Goal: Book appointment/travel/reservation

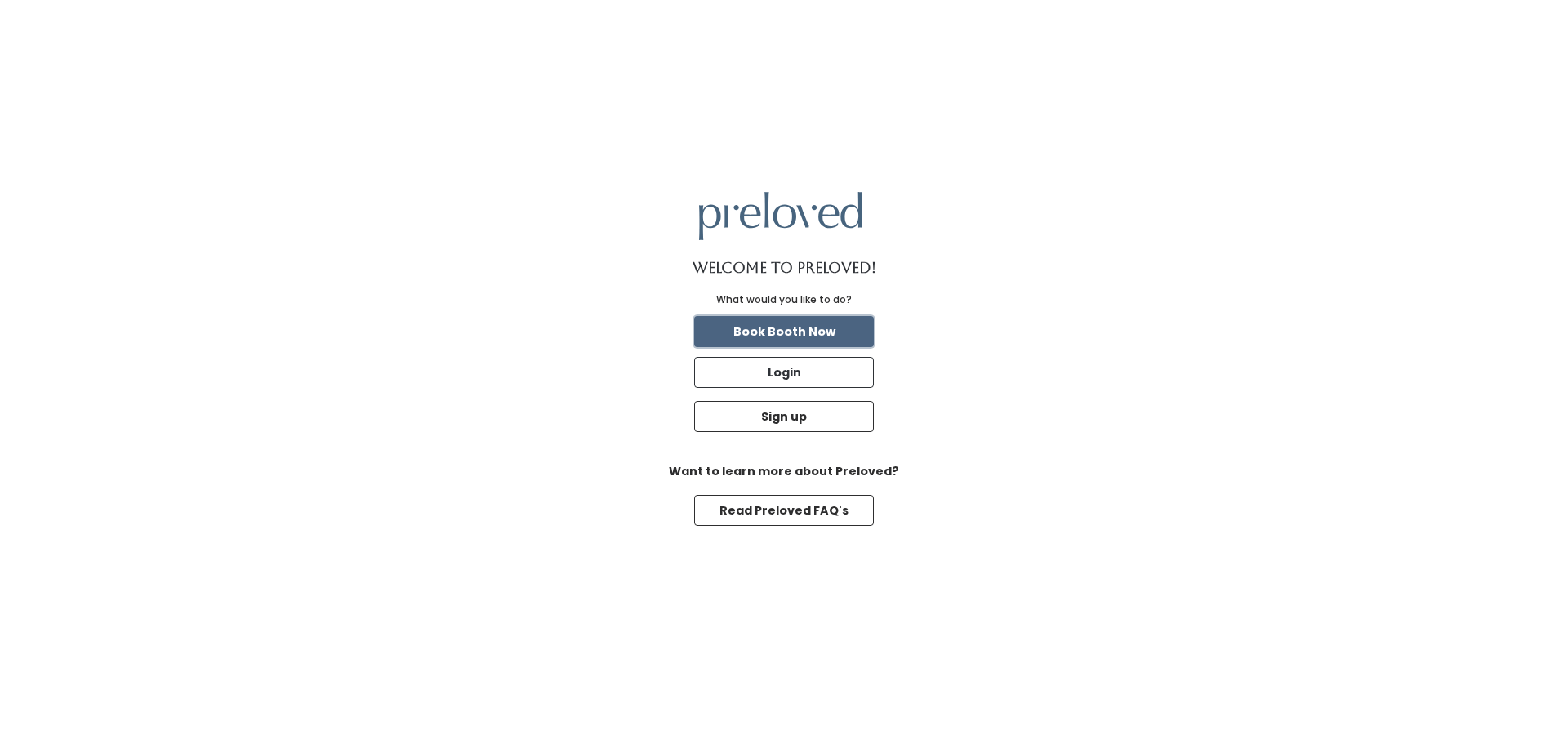
click at [766, 331] on button "Book Booth Now" at bounding box center [784, 331] width 180 height 31
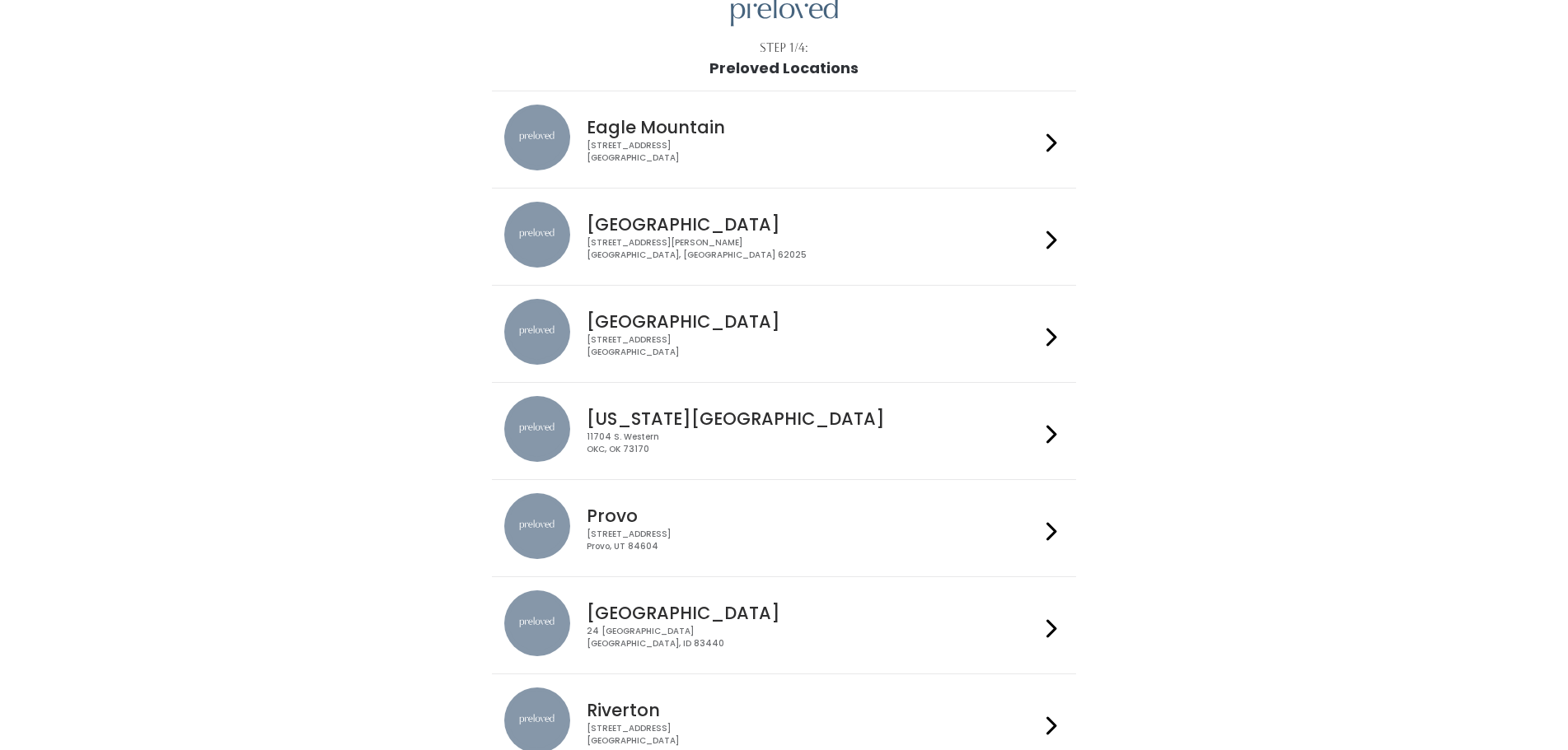
scroll to position [71, 0]
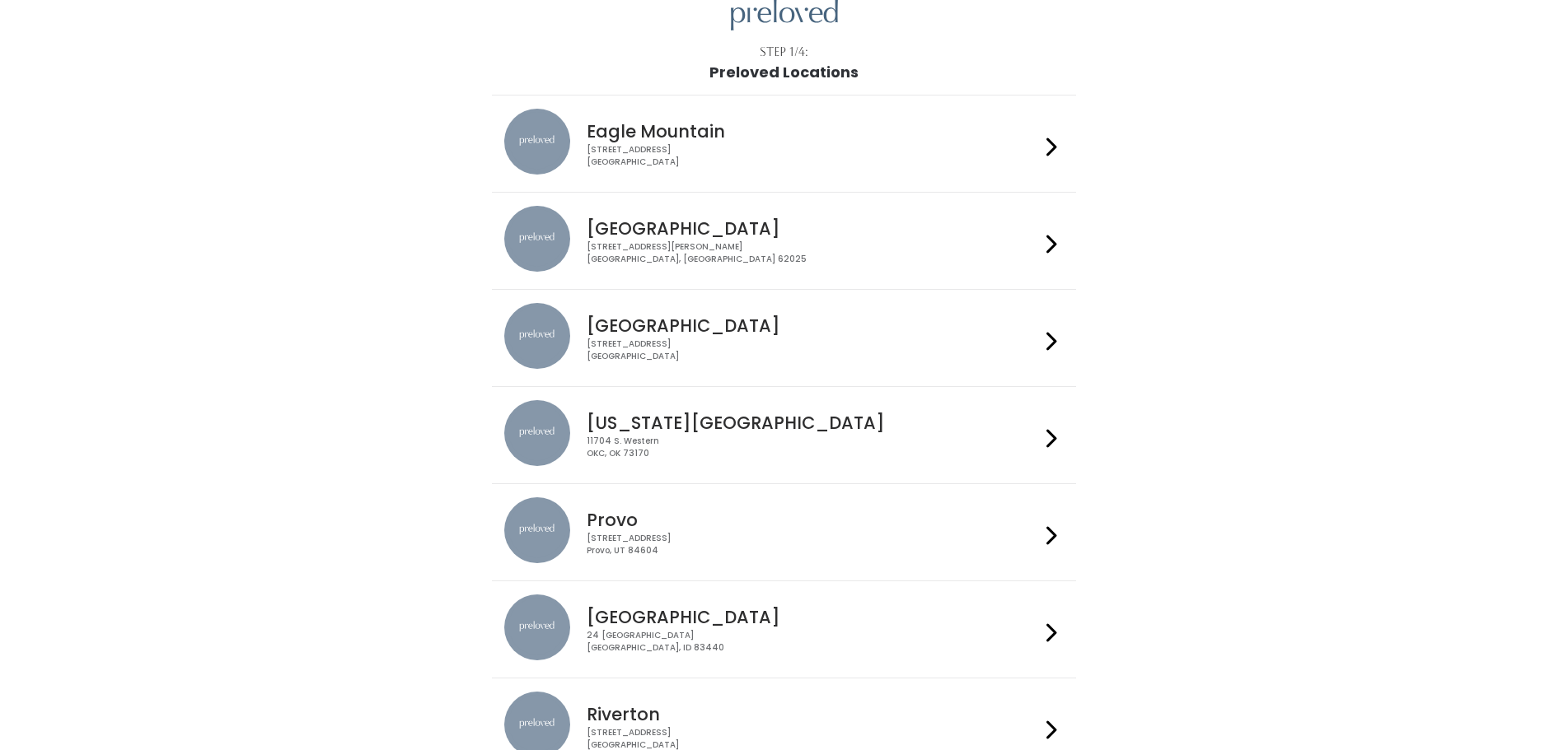
click at [704, 349] on div "3903 N Braeswood Blvd Houston, TX 77025" at bounding box center [812, 350] width 453 height 24
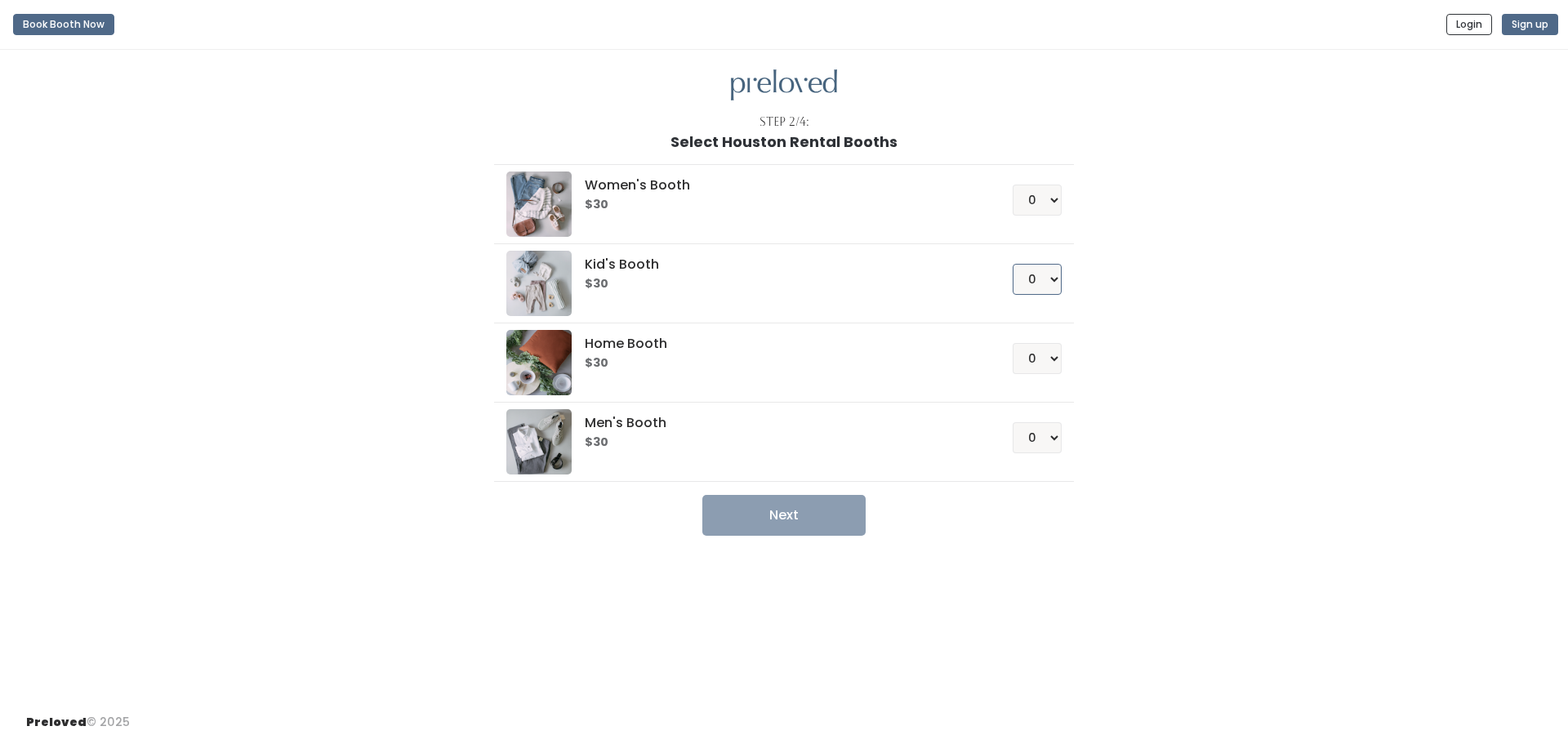
click at [1041, 279] on select "0 1 2 3 4" at bounding box center [1038, 279] width 49 height 31
select select "1"
click at [1013, 264] on select "0 1 2 3 4" at bounding box center [1038, 279] width 49 height 31
click at [829, 507] on button "Next" at bounding box center [784, 515] width 163 height 41
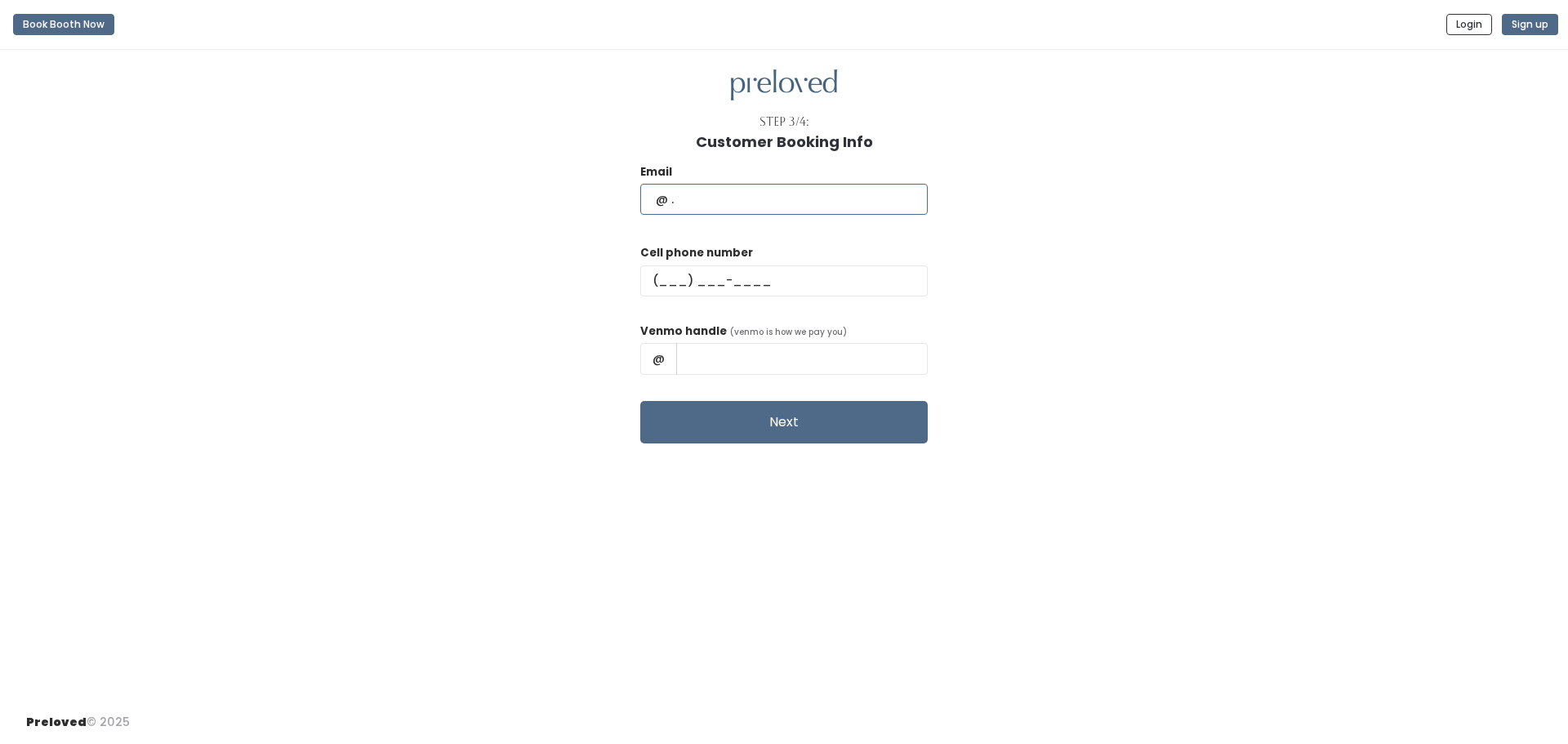
click at [774, 200] on input "text" at bounding box center [784, 199] width 288 height 31
click at [789, 202] on input "text" at bounding box center [784, 199] width 288 height 31
type input "a.h.tallichet@gmail.com"
type input "(214) 549-2806"
type input "ashley-tallichet-1"
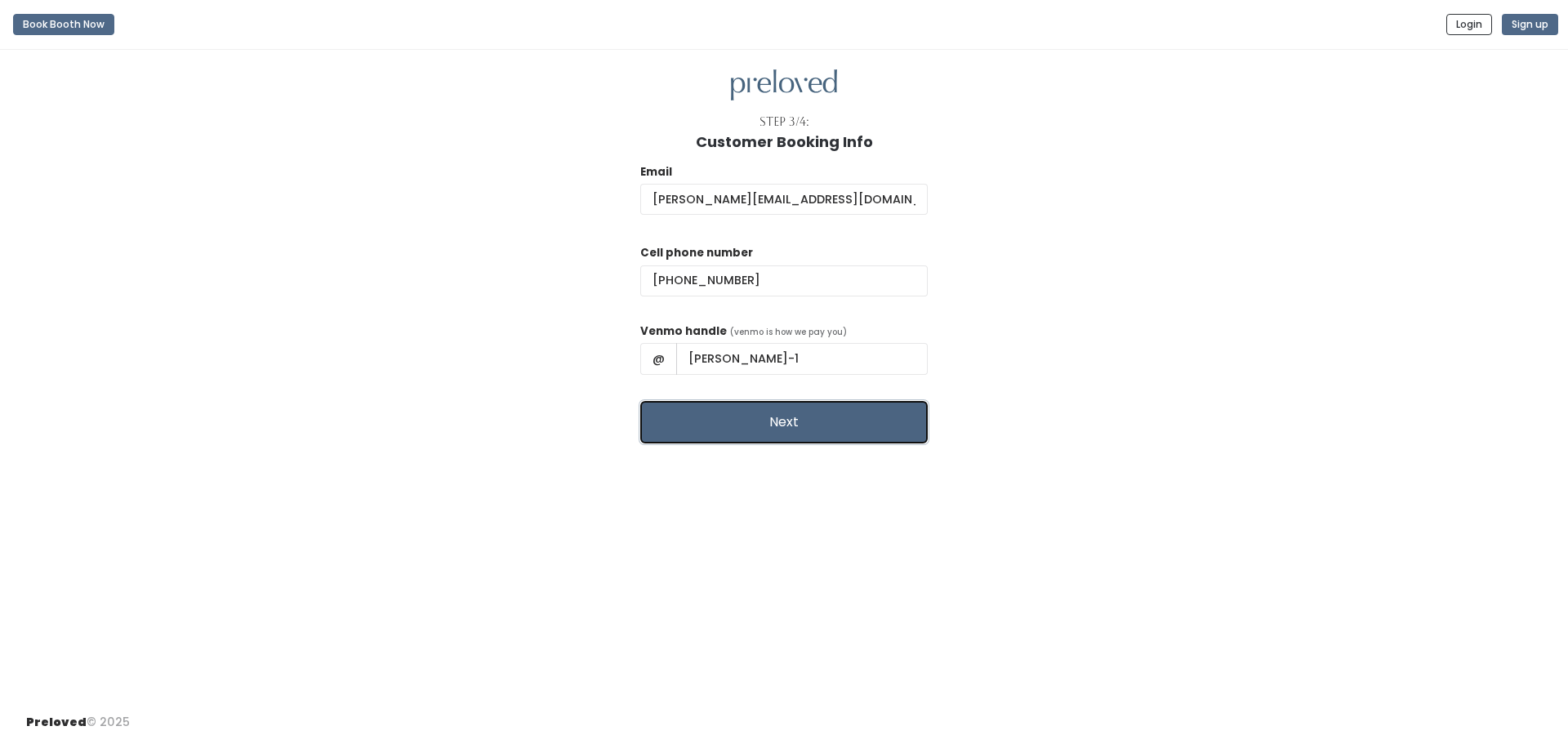
click at [807, 432] on button "Next" at bounding box center [784, 423] width 288 height 42
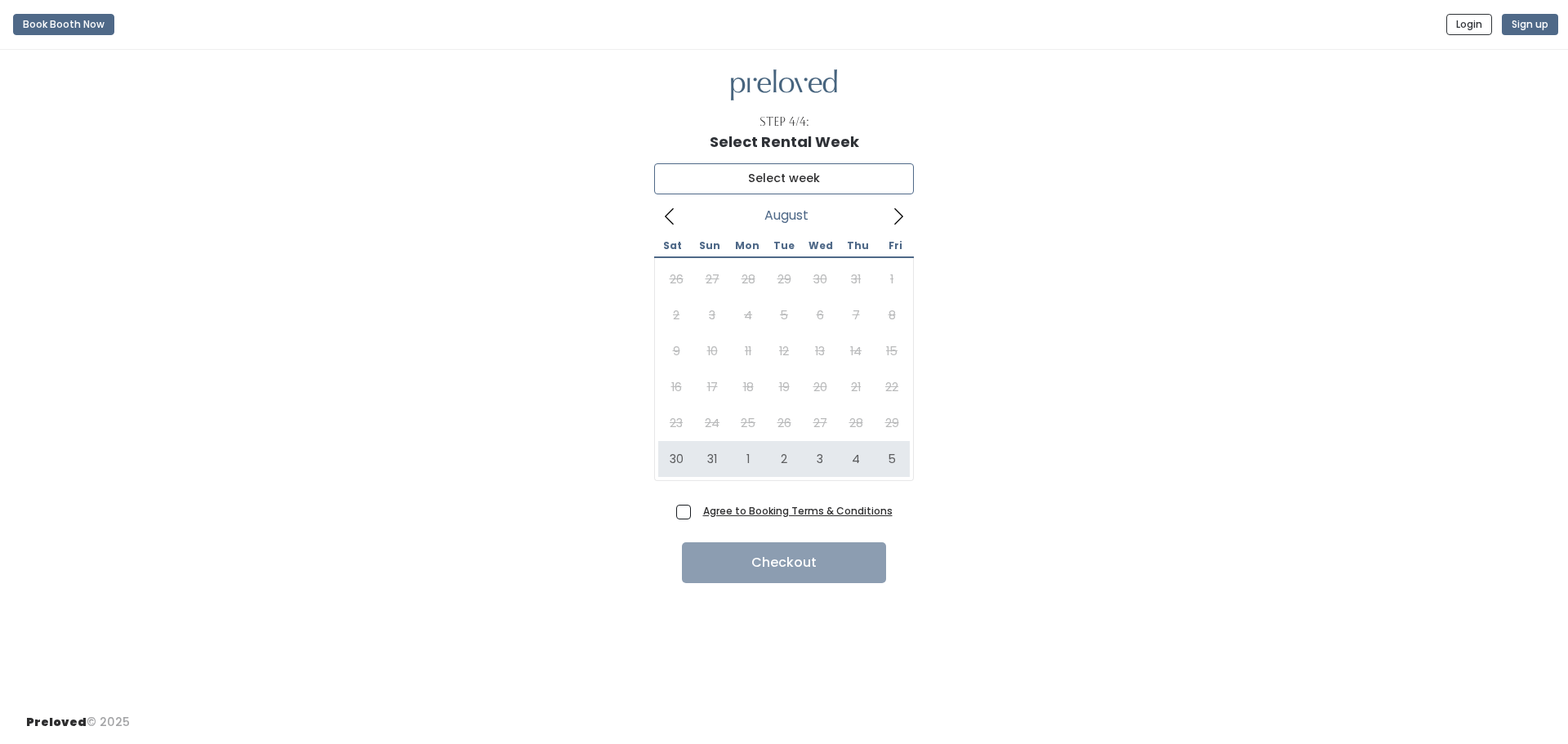
type input "August 30 to September 5"
click at [694, 515] on label "Agree to Booking Terms & Conditions" at bounding box center [784, 510] width 216 height 17
click at [697, 513] on input "Agree to Booking Terms & Conditions" at bounding box center [702, 507] width 11 height 11
checkbox input "true"
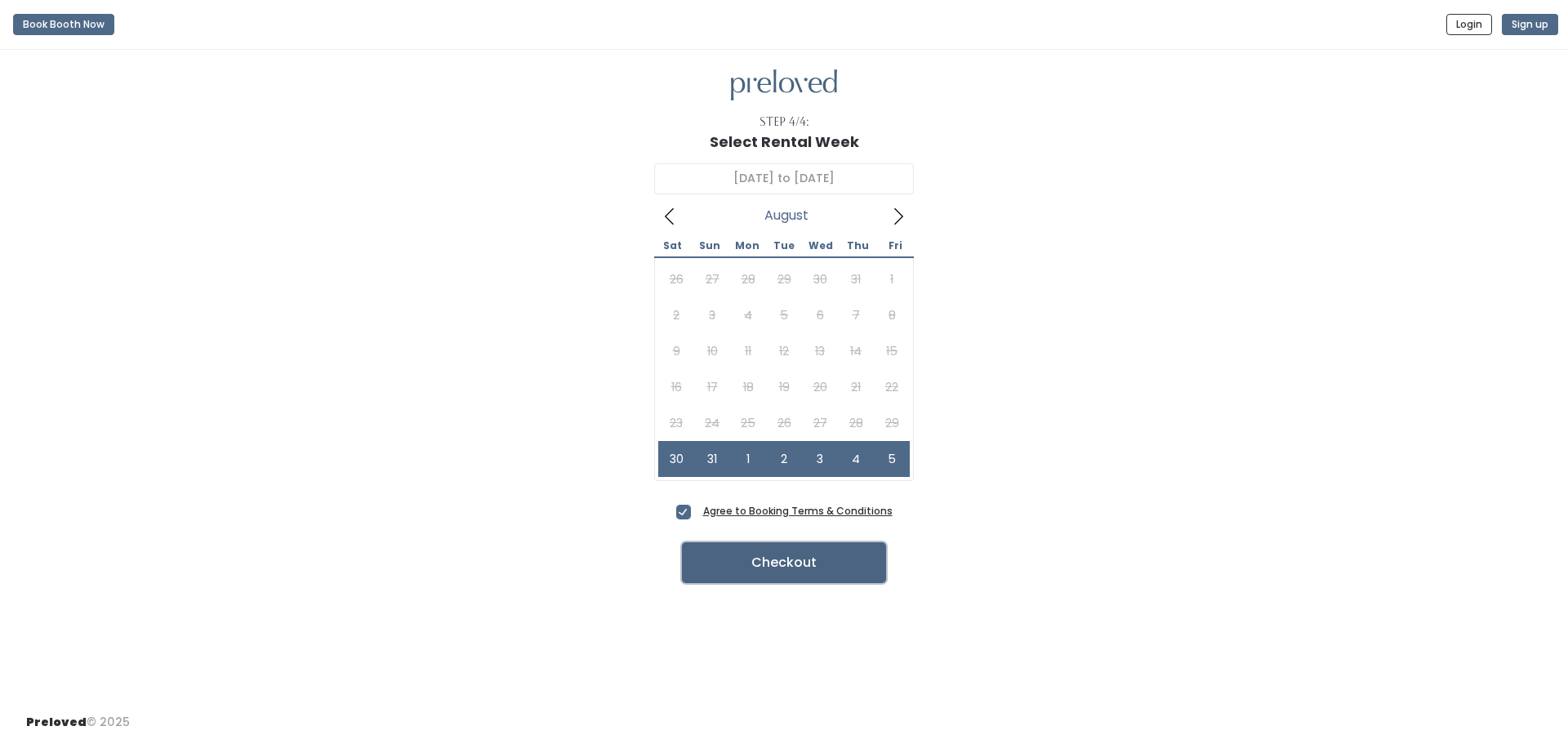
click at [799, 567] on button "Checkout" at bounding box center [784, 563] width 204 height 41
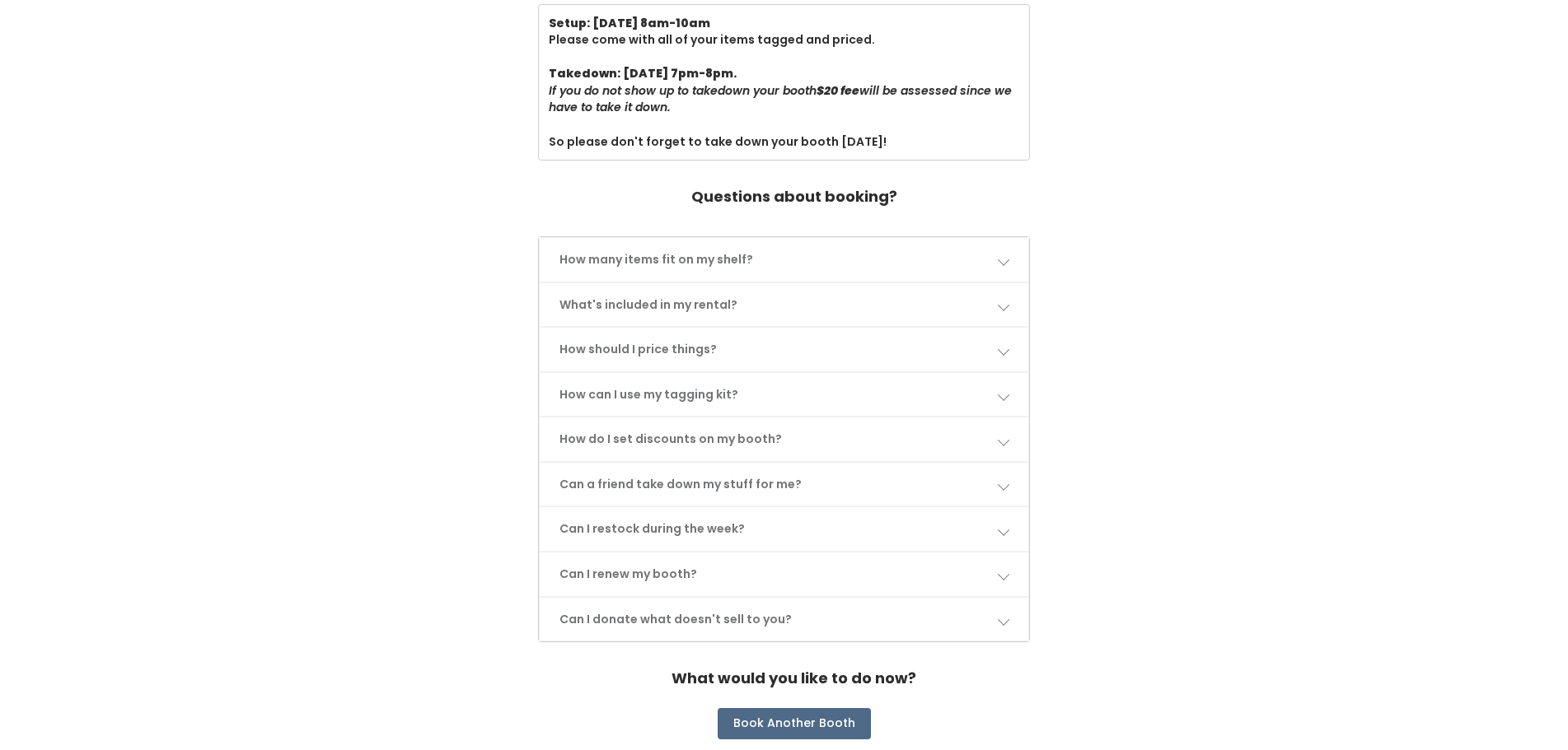
scroll to position [673, 0]
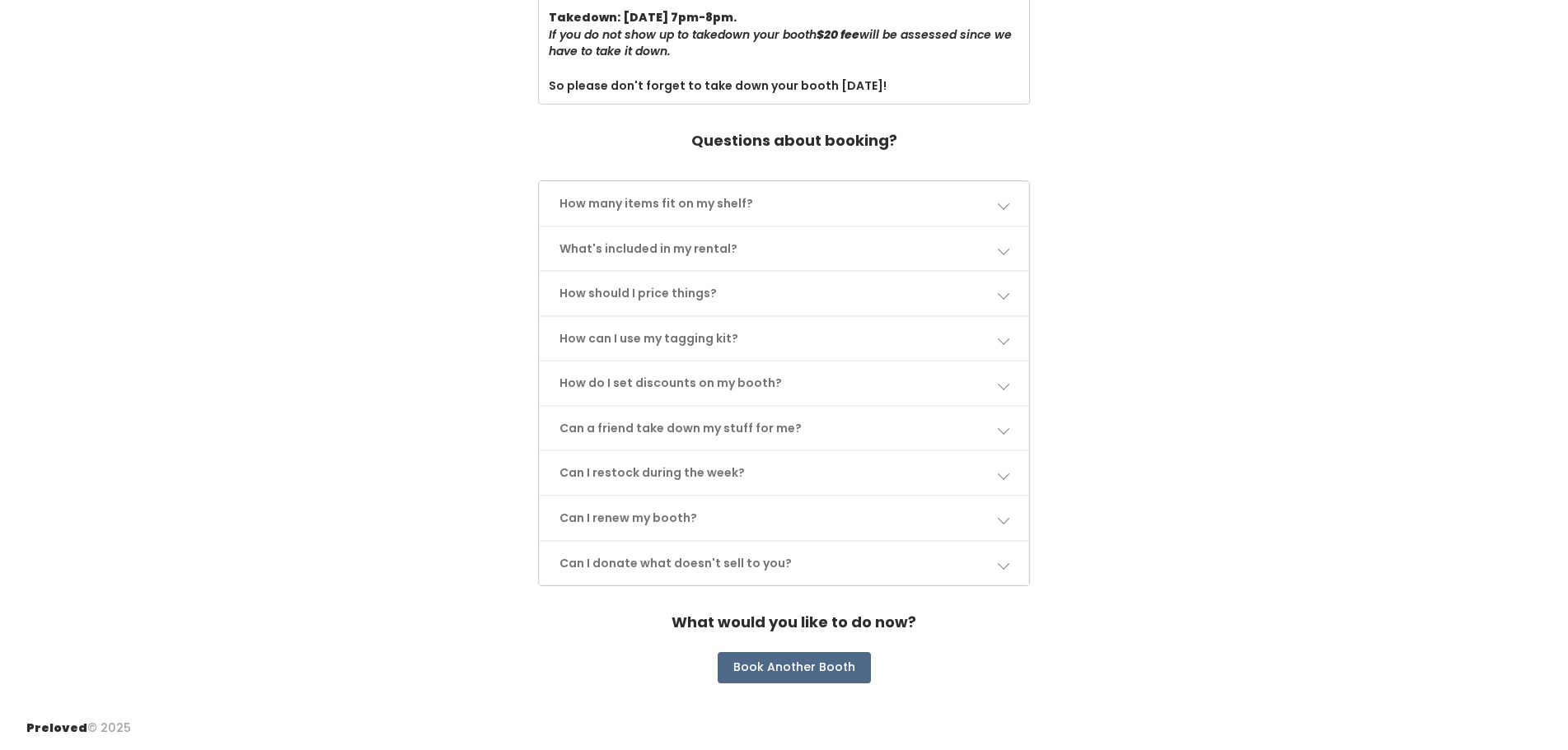
click at [732, 248] on link "What's included in my rental?" at bounding box center [783, 248] width 489 height 44
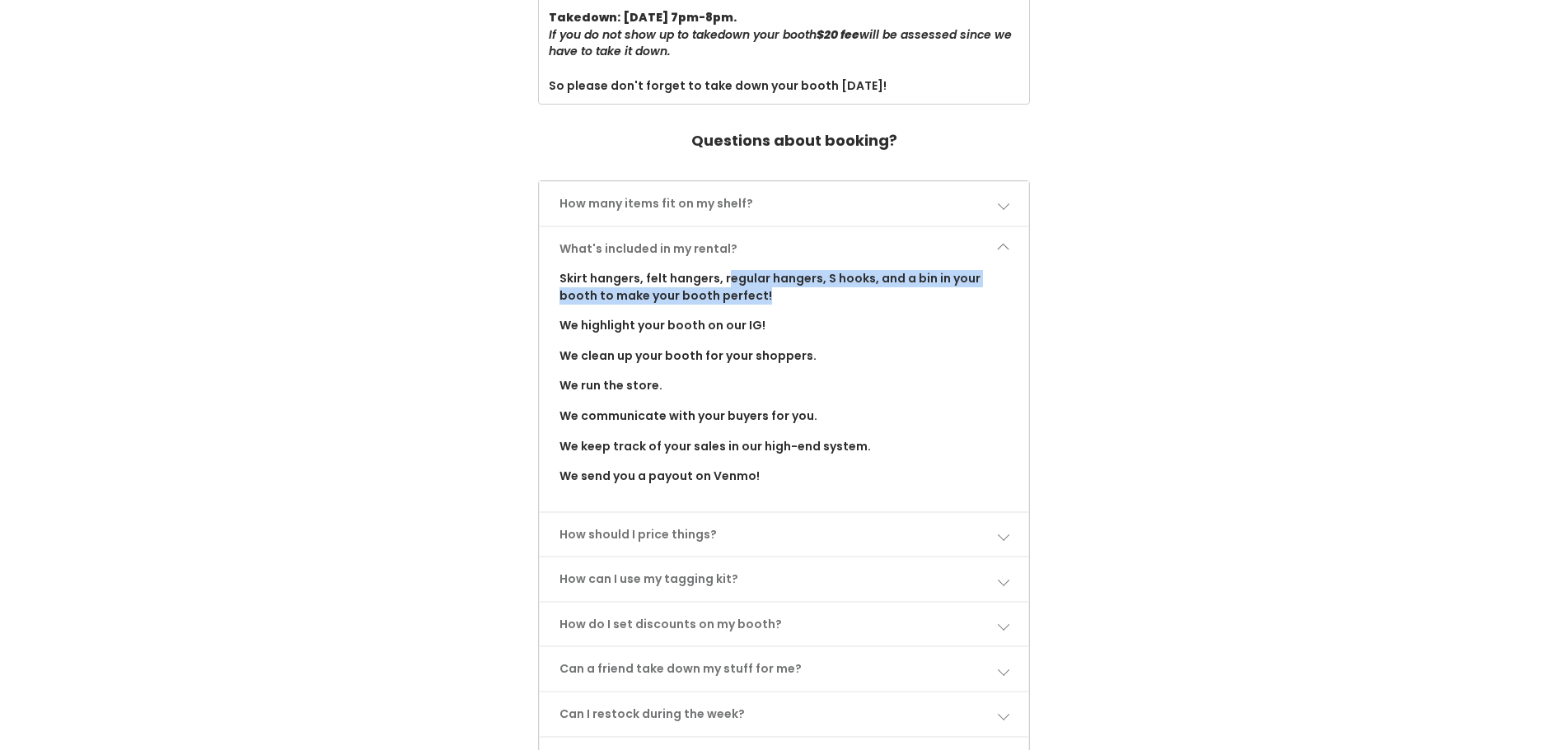
drag, startPoint x: 723, startPoint y: 274, endPoint x: 726, endPoint y: 300, distance: 26.2
click at [726, 300] on p "Skirt hangers, felt hangers, regular hangers, S hooks, and a bin in your booth …" at bounding box center [784, 287] width 449 height 34
click at [719, 209] on link "How many items fit on my shelf?" at bounding box center [783, 204] width 489 height 44
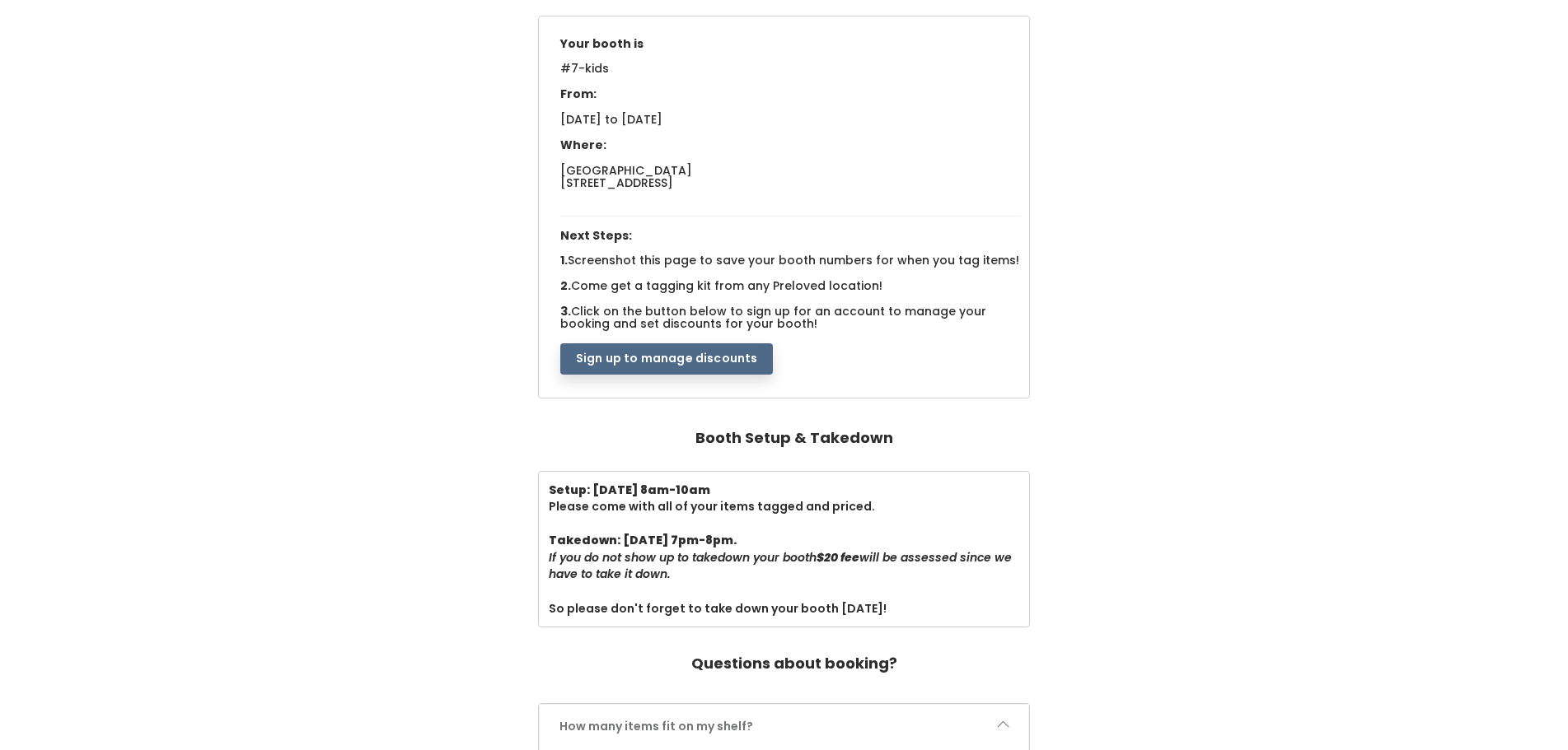
scroll to position [0, 0]
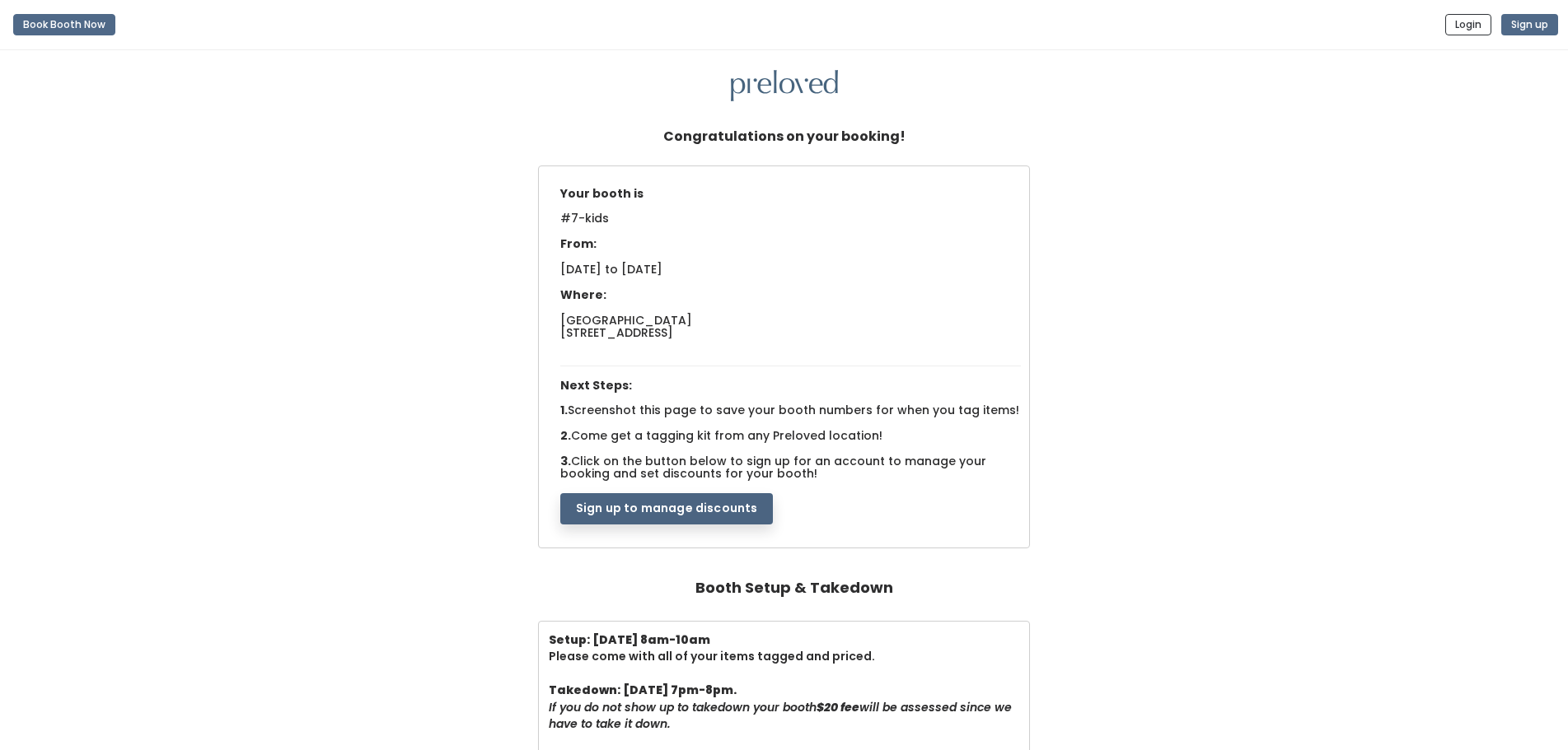
click at [659, 508] on button "Sign up to manage discounts" at bounding box center [666, 508] width 213 height 31
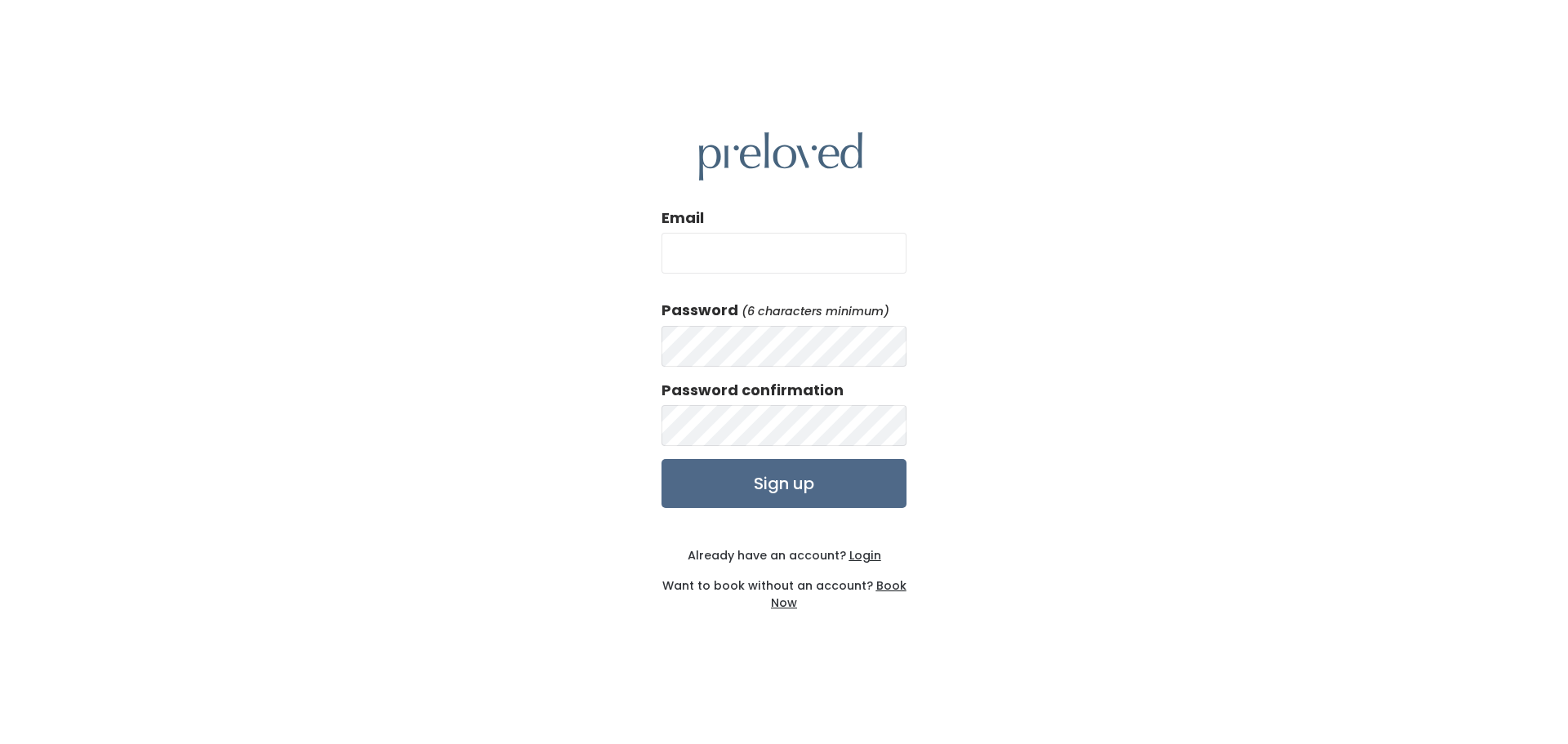
click at [835, 253] on input "Email" at bounding box center [784, 253] width 245 height 41
type input "a.h.tallichet@gmail.com"
click at [662, 459] on input "Sign up" at bounding box center [784, 484] width 245 height 49
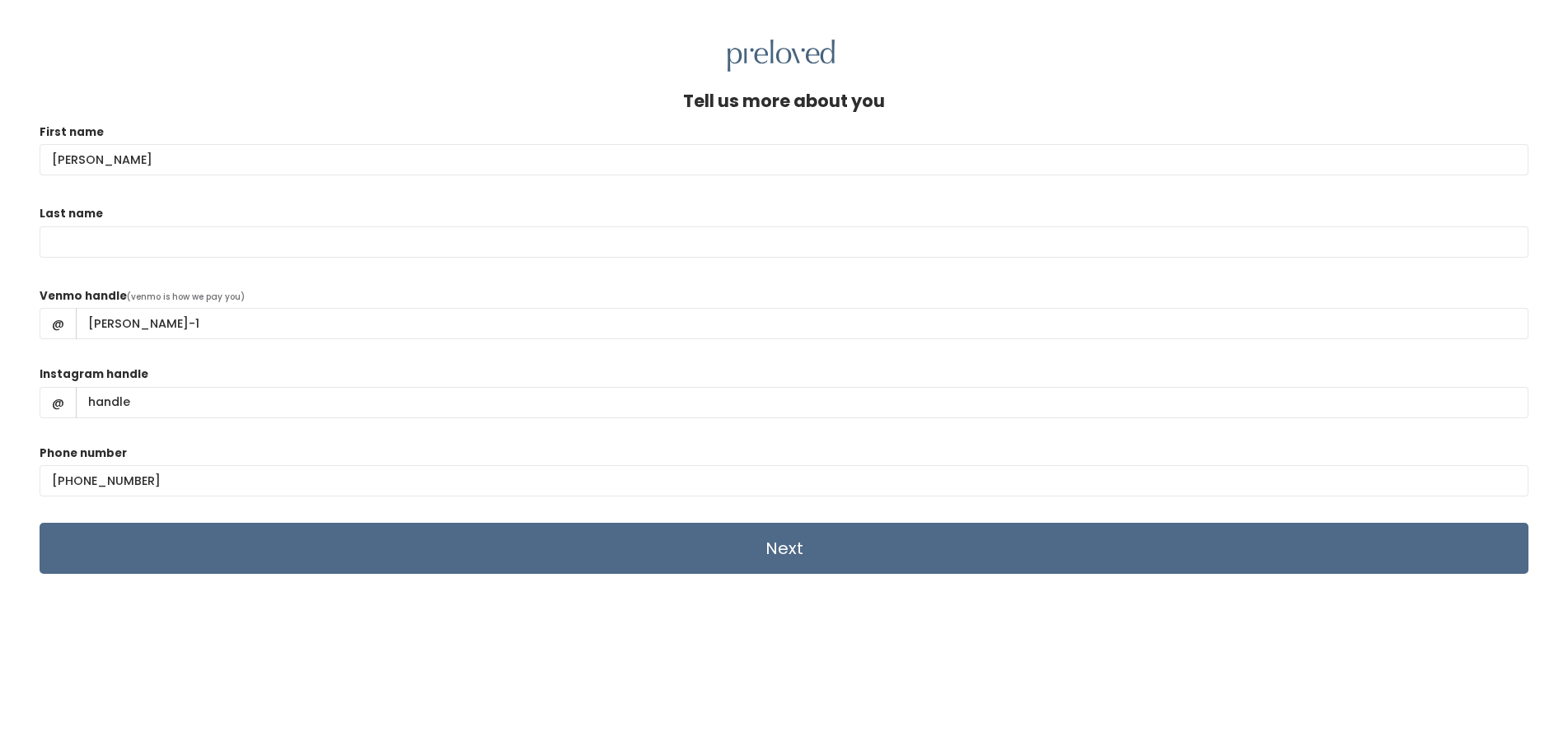
type input "[PERSON_NAME]"
click at [772, 532] on input "Next" at bounding box center [783, 548] width 1489 height 51
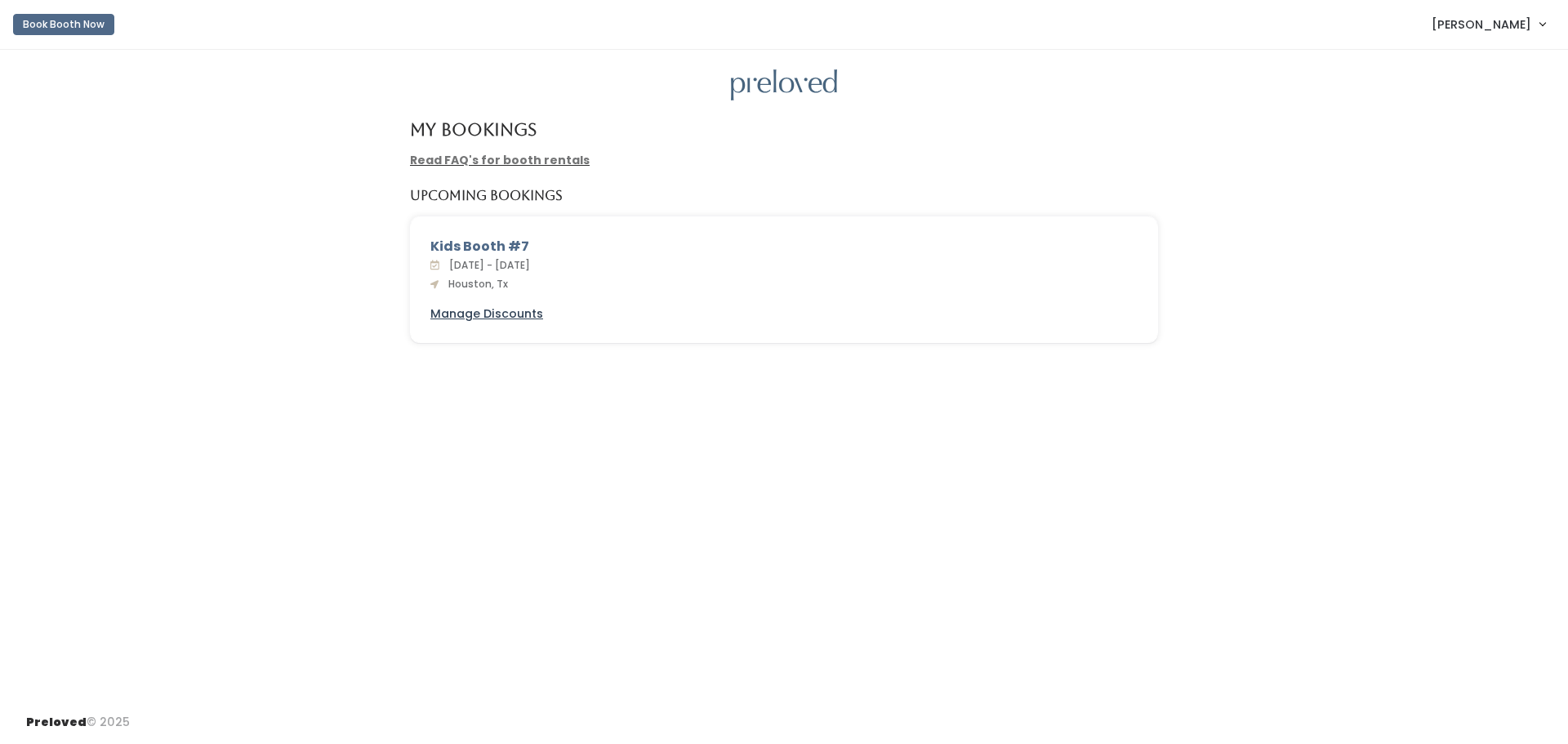
click at [525, 314] on u "Manage Discounts" at bounding box center [487, 313] width 113 height 17
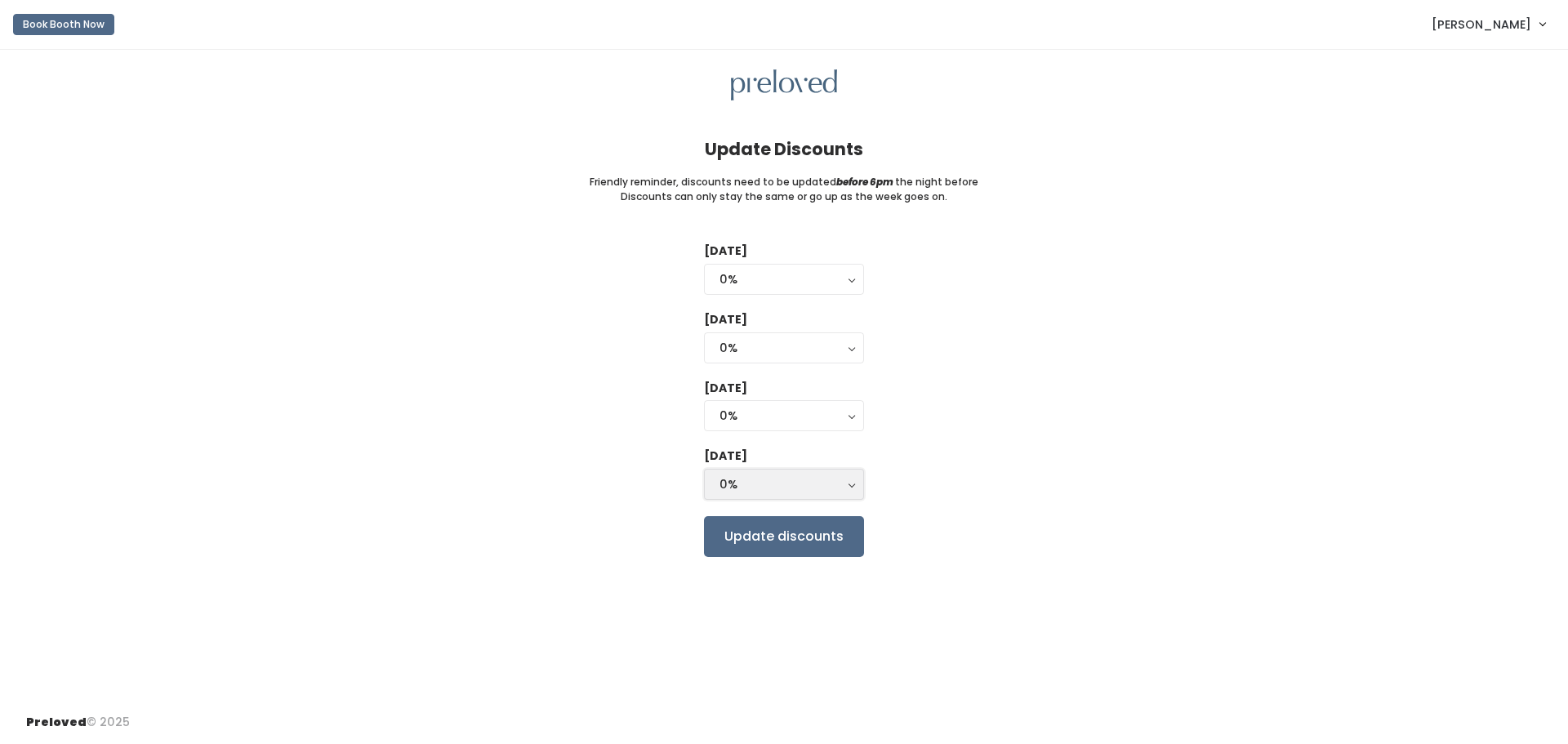
click at [797, 488] on div "0%" at bounding box center [784, 485] width 129 height 18
click at [924, 430] on div "Tuesday 0% 25% 50% 75% 90% 0% Wednesday 0% 25% 50% 75% 90% 0% Thursday 0% 25% 5…" at bounding box center [784, 399] width 1516 height 313
click at [829, 405] on button "0%" at bounding box center [784, 416] width 160 height 31
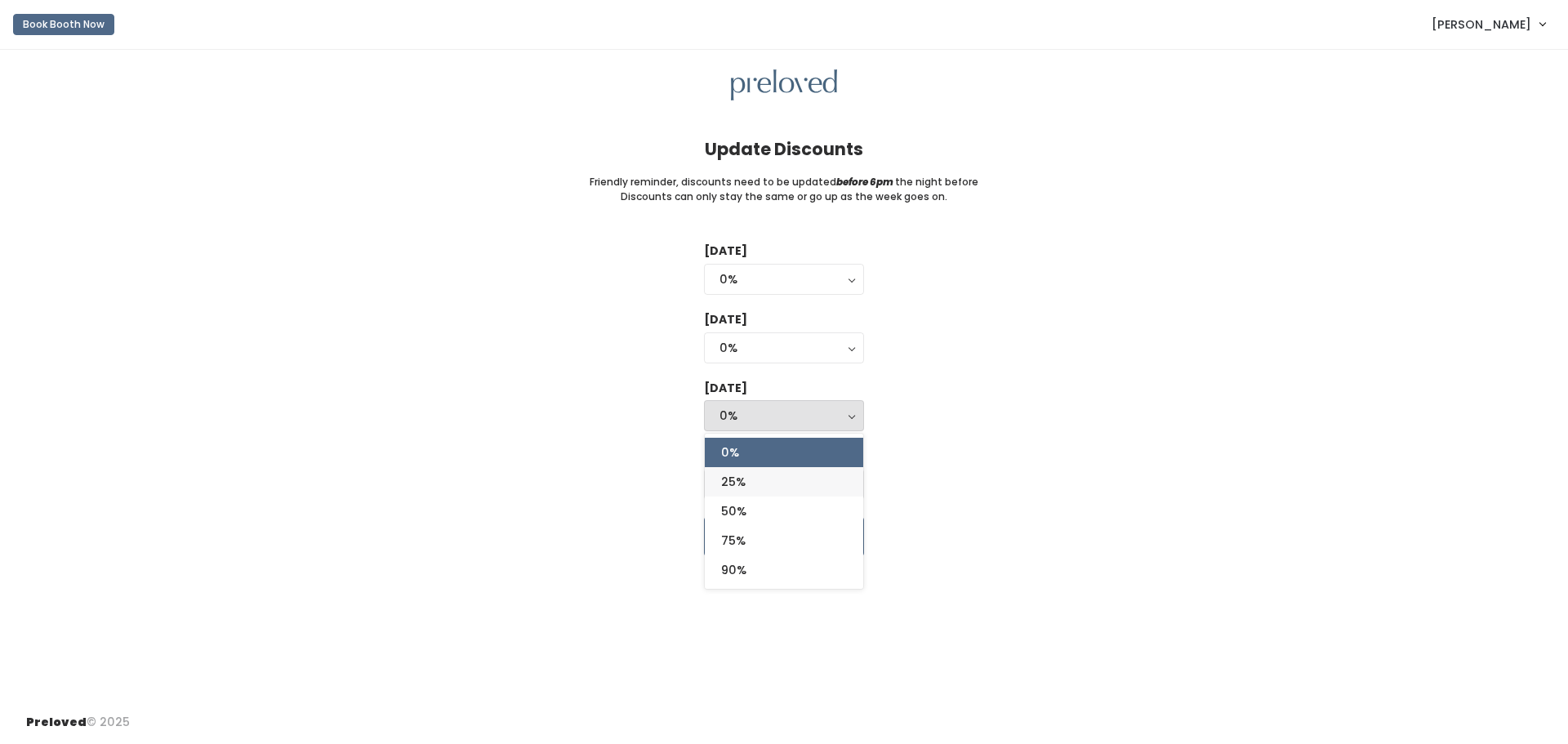
click at [812, 478] on link "25%" at bounding box center [784, 481] width 159 height 29
select select "25%"
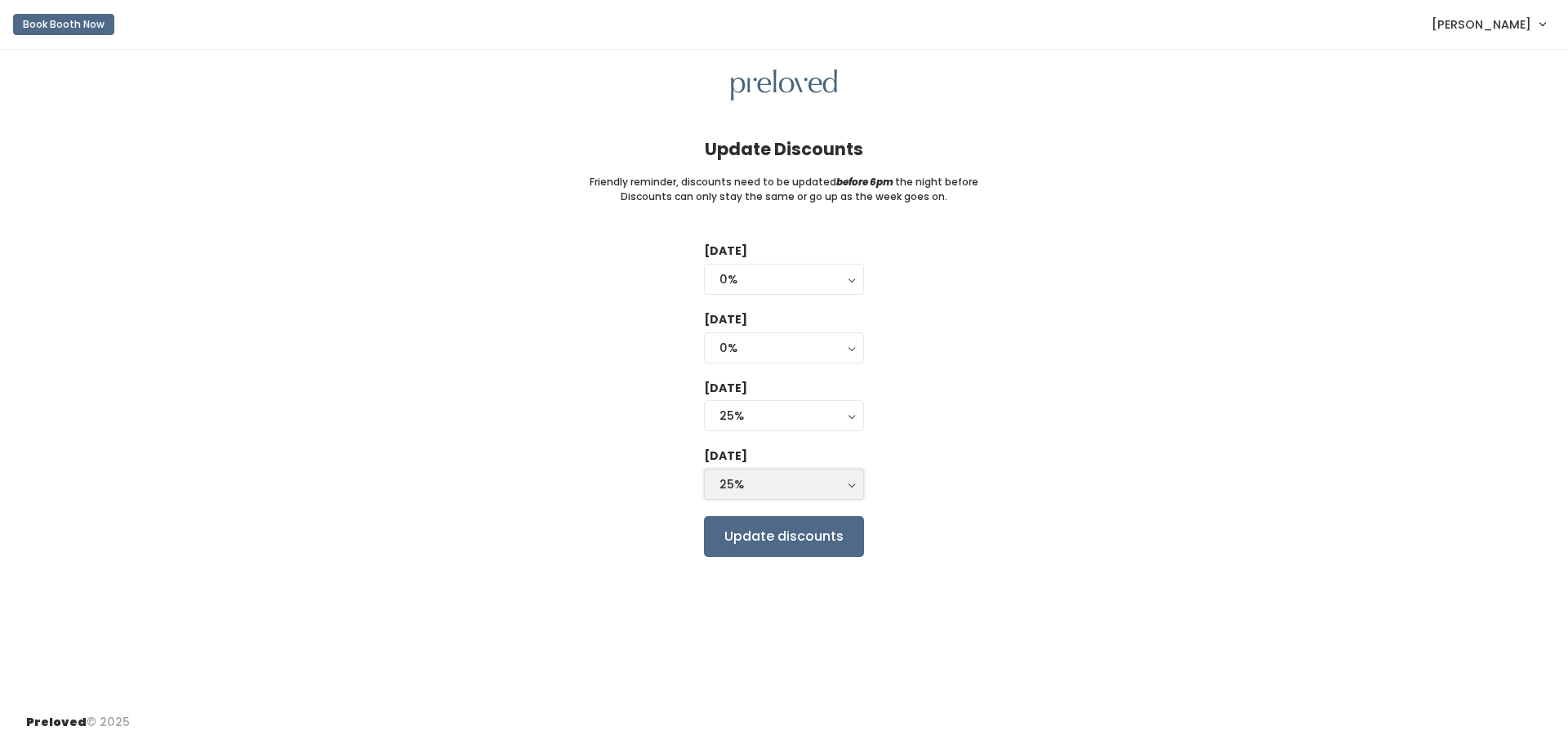
click at [814, 478] on div "25%" at bounding box center [784, 485] width 129 height 18
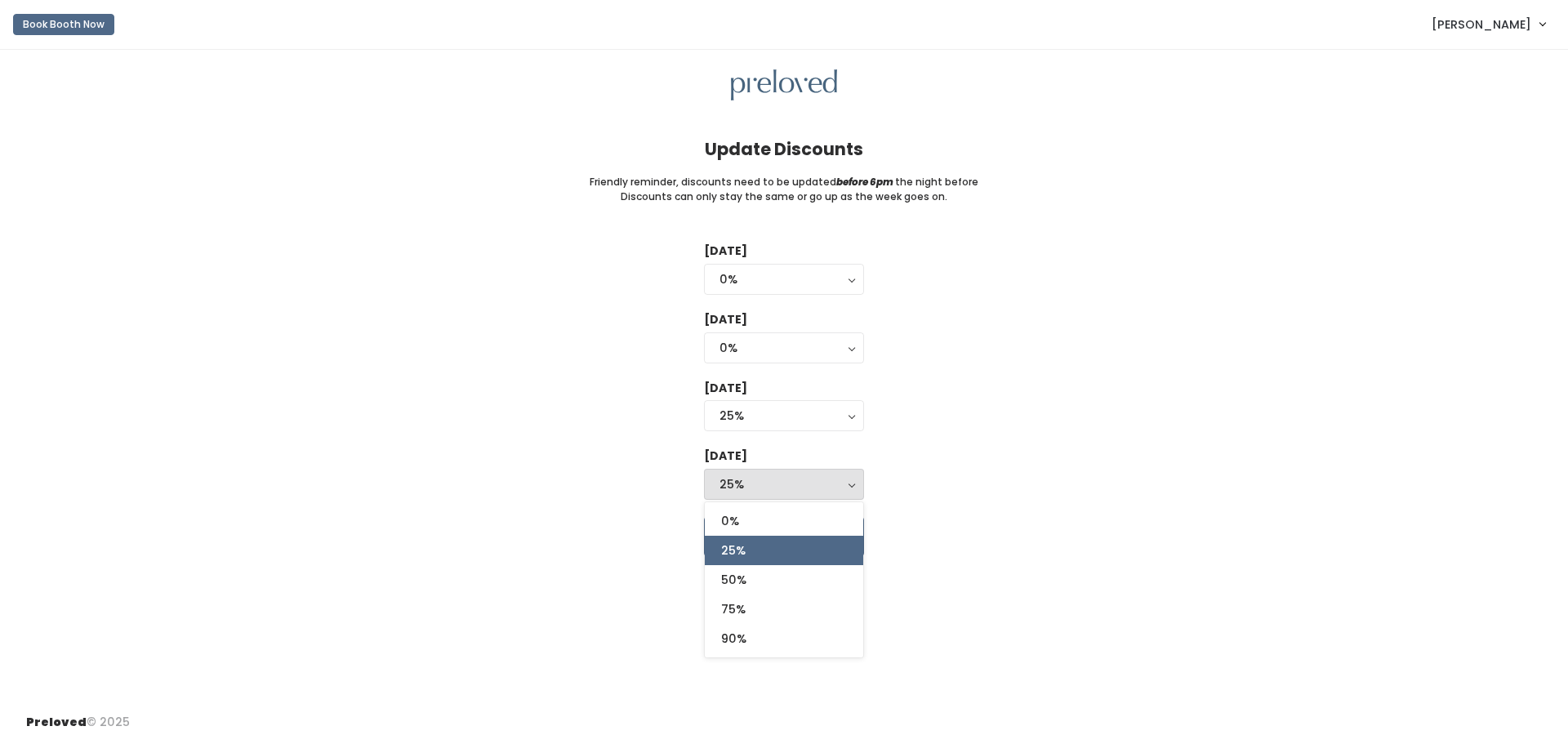
click at [792, 545] on link "25%" at bounding box center [784, 550] width 159 height 29
select select "25%"
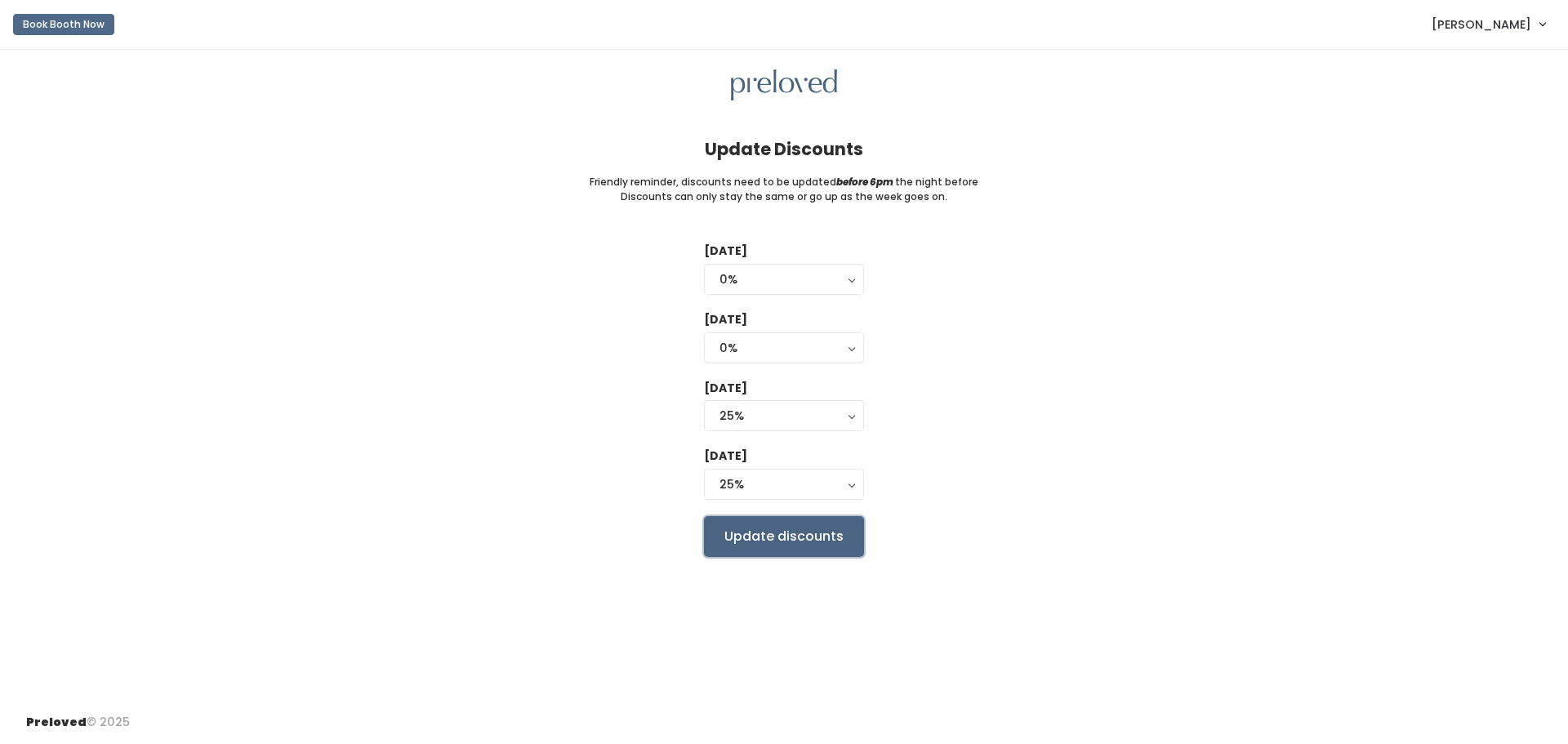
click at [801, 532] on input "Update discounts" at bounding box center [784, 537] width 160 height 41
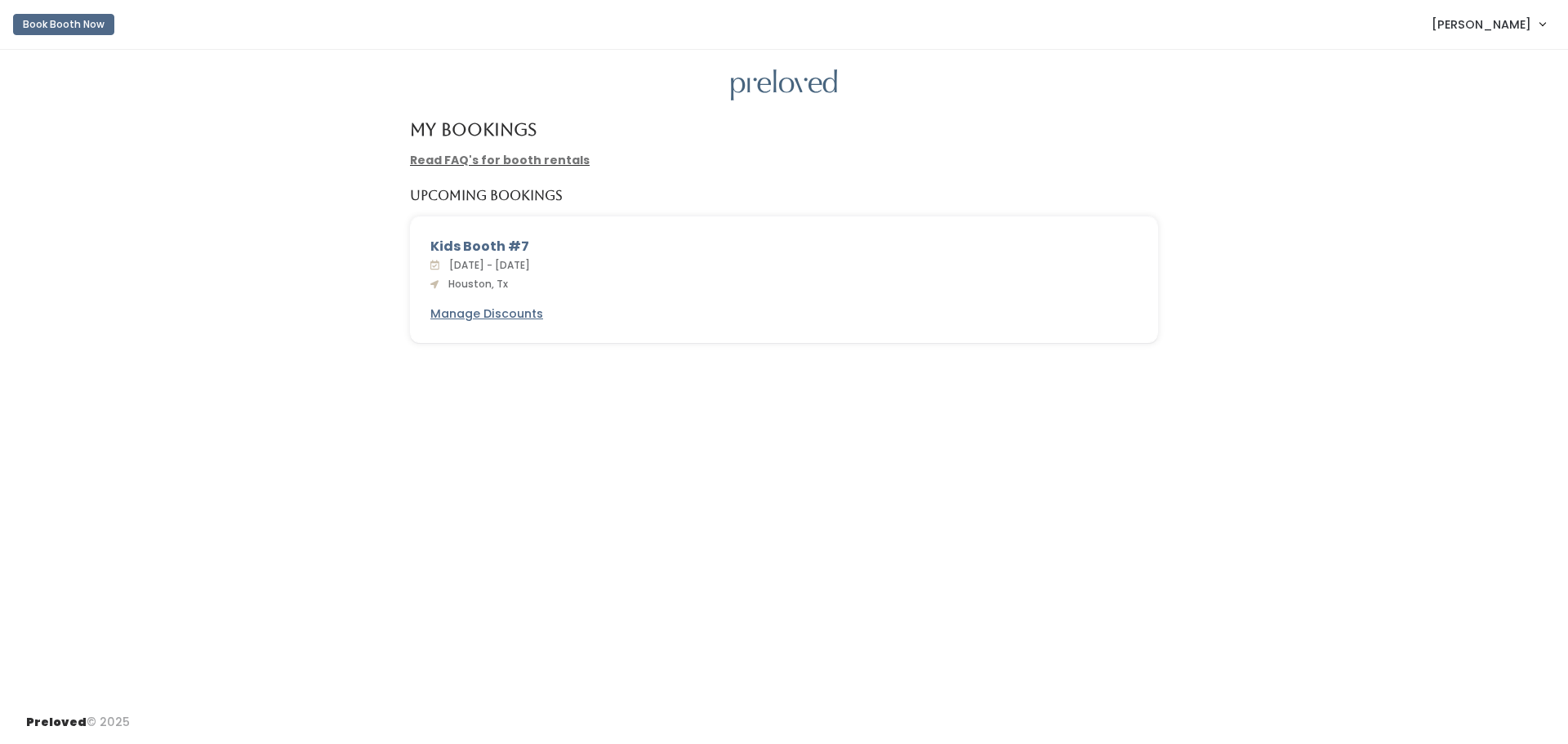
click at [524, 162] on link "Read FAQ's for booth rentals" at bounding box center [500, 160] width 180 height 17
